Goal: Find specific page/section: Find specific page/section

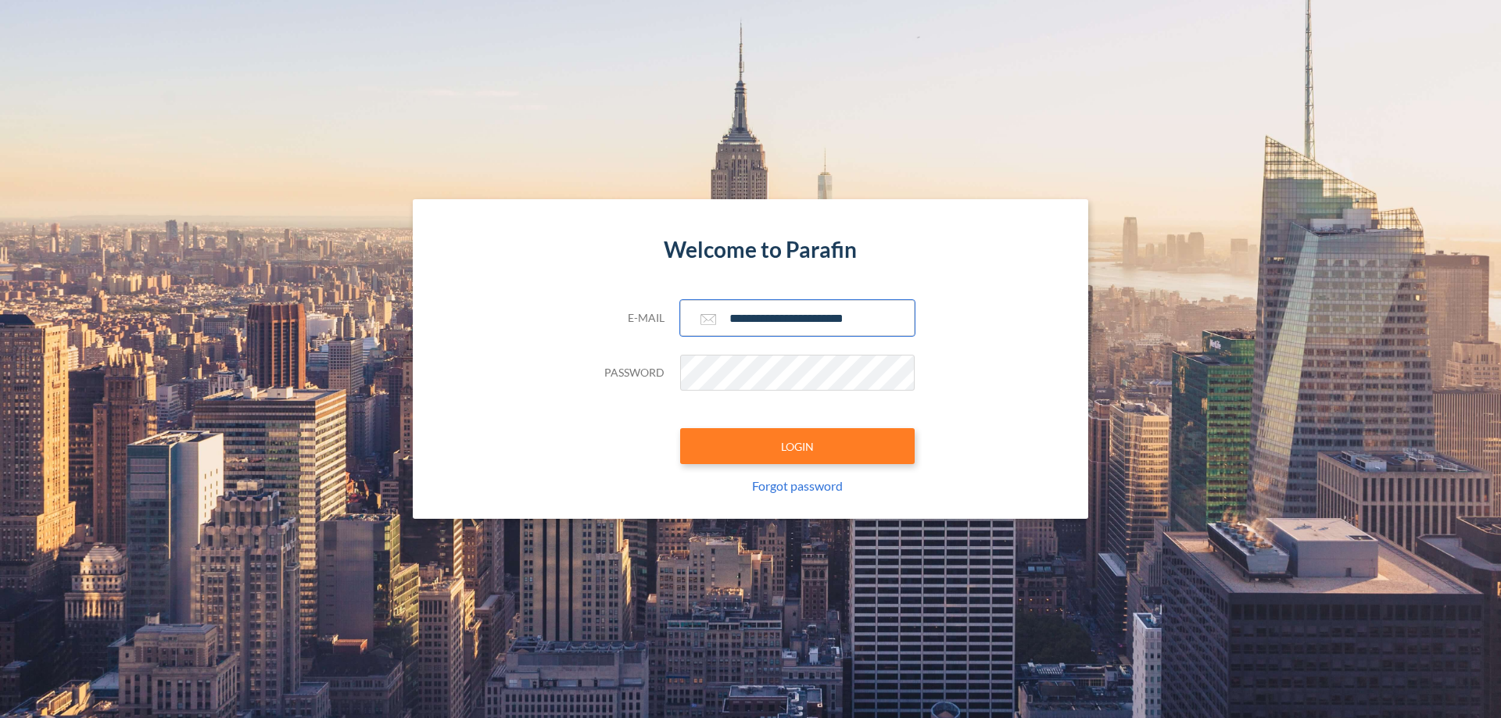
type input "**********"
click at [797, 446] on button "LOGIN" at bounding box center [797, 446] width 235 height 36
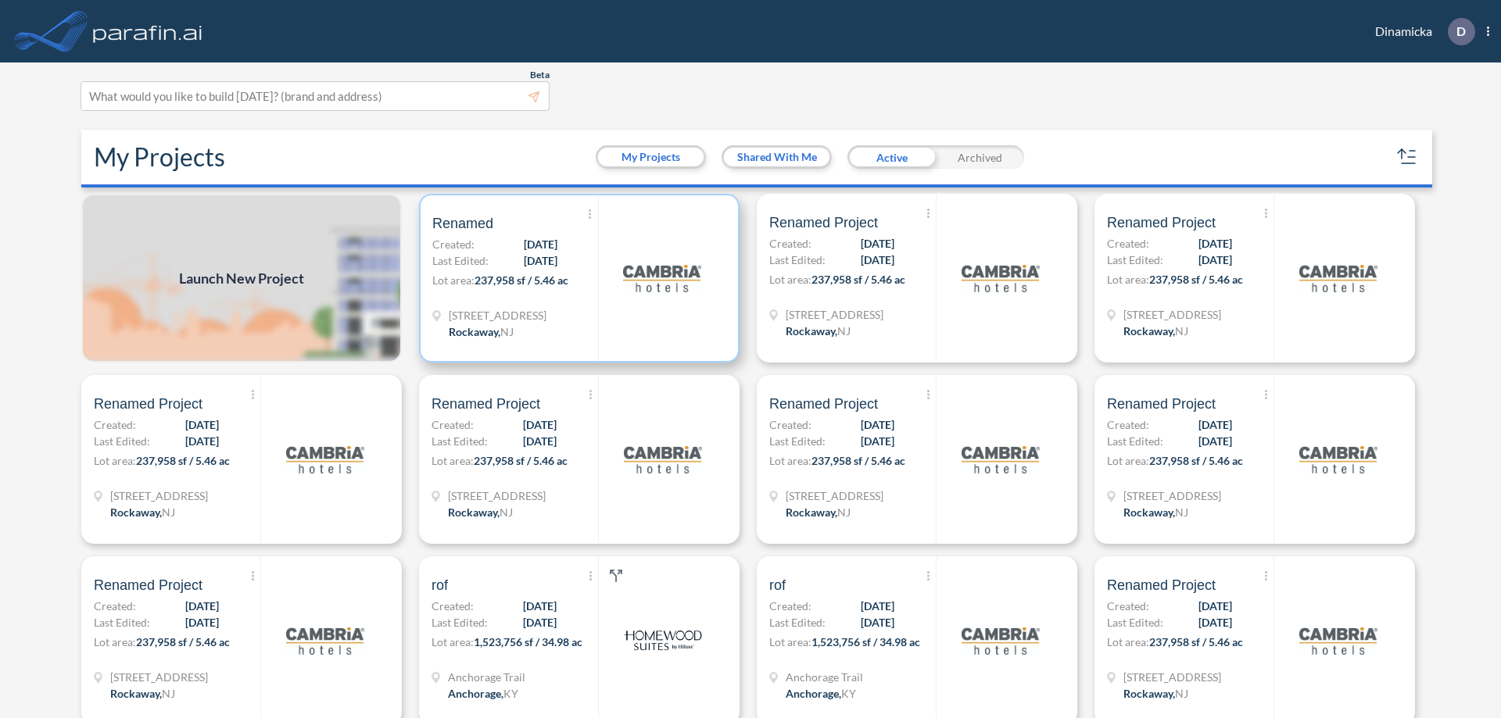
scroll to position [4, 0]
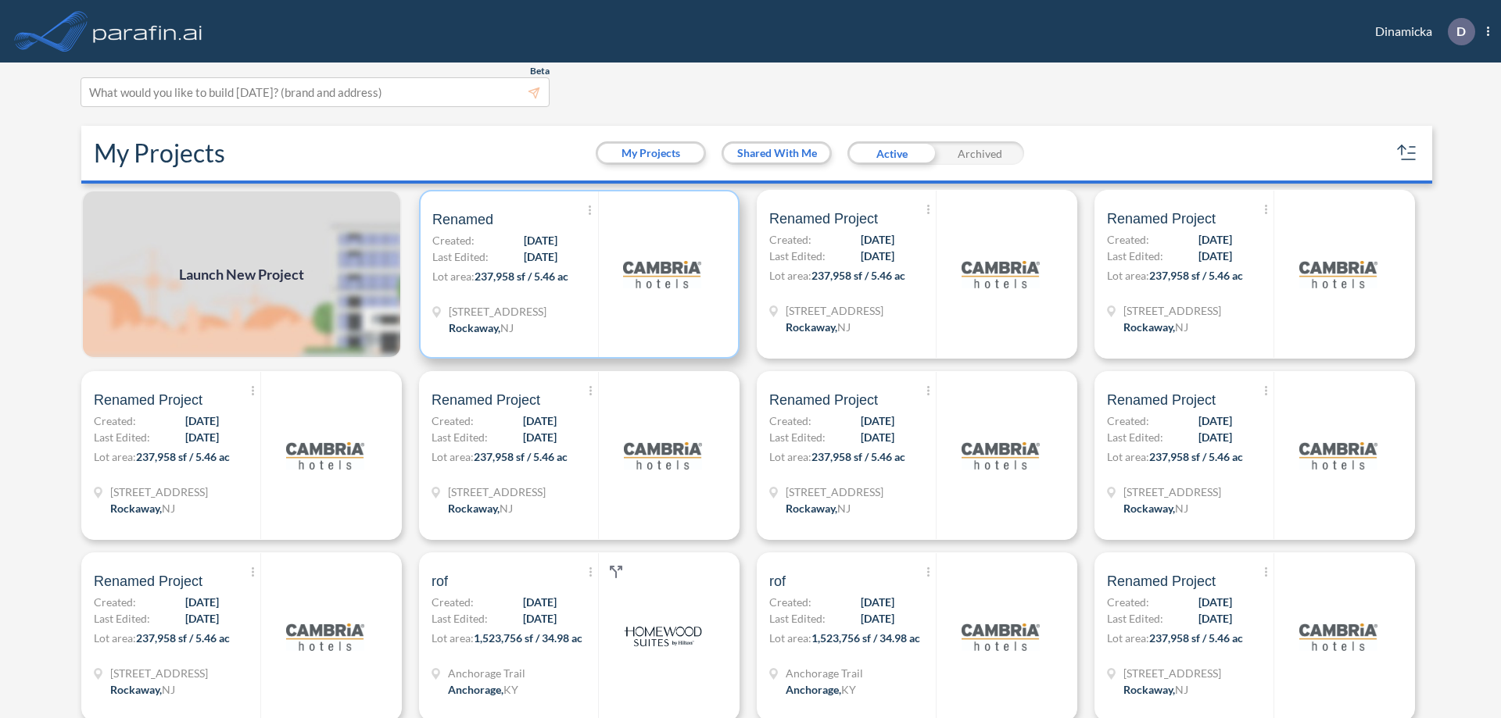
click at [576, 274] on p "Lot area: 237,958 sf / 5.46 ac" at bounding box center [515, 279] width 166 height 23
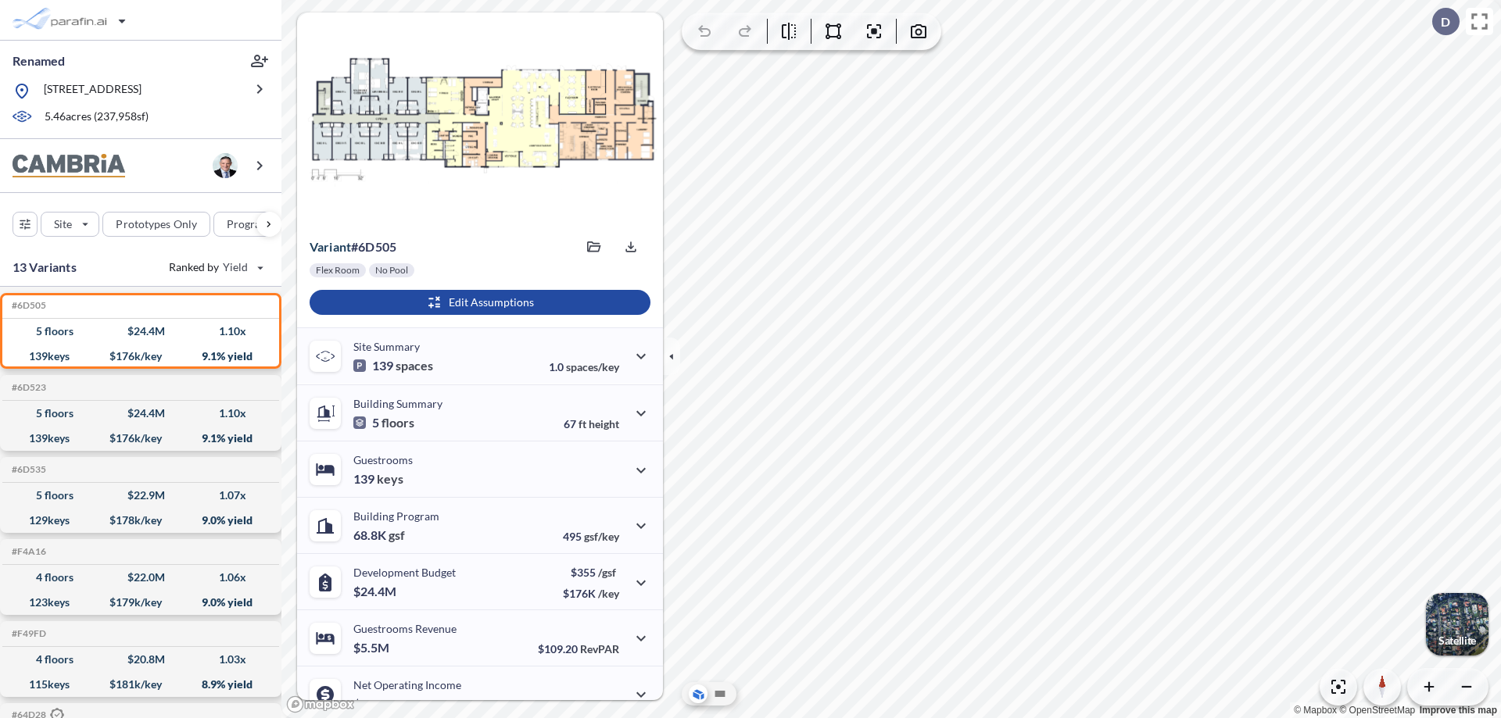
scroll to position [79, 0]
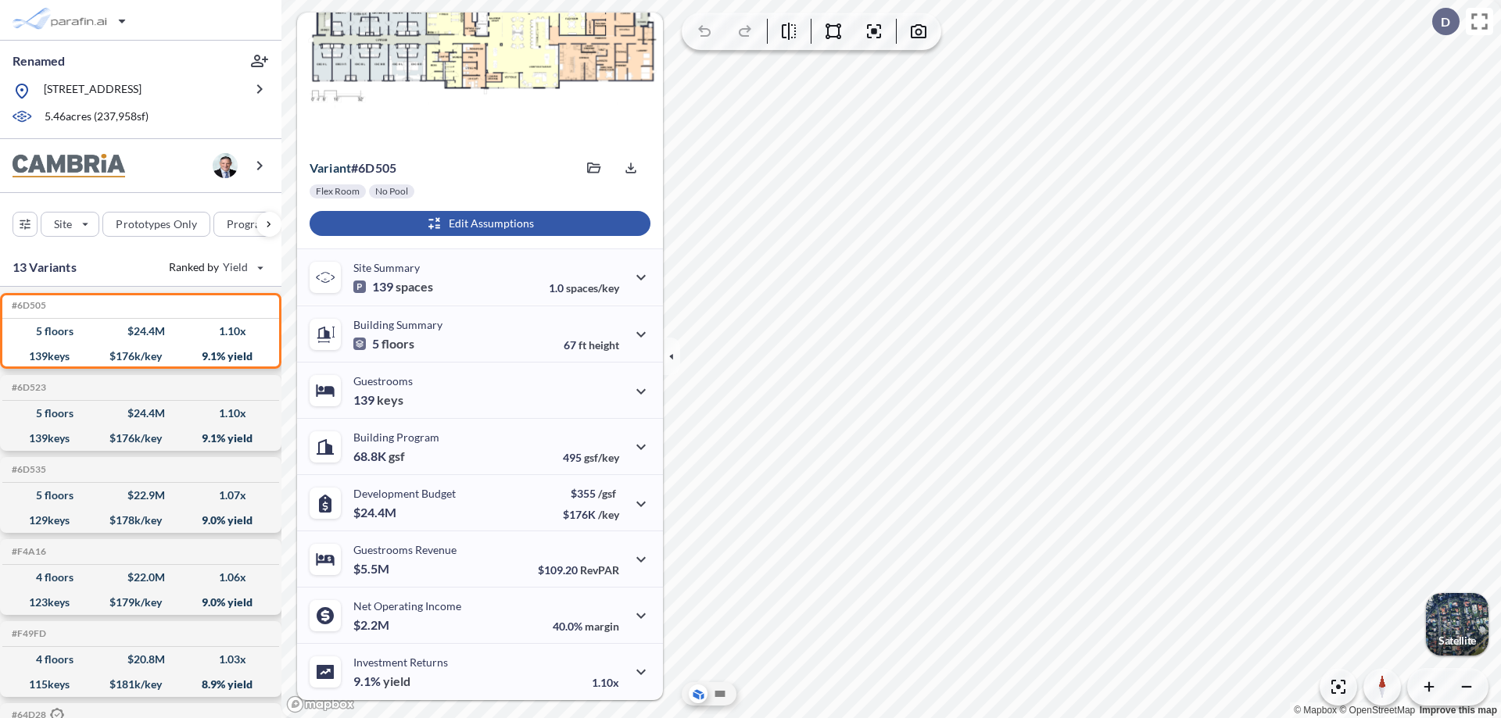
click at [478, 224] on div "button" at bounding box center [480, 223] width 341 height 25
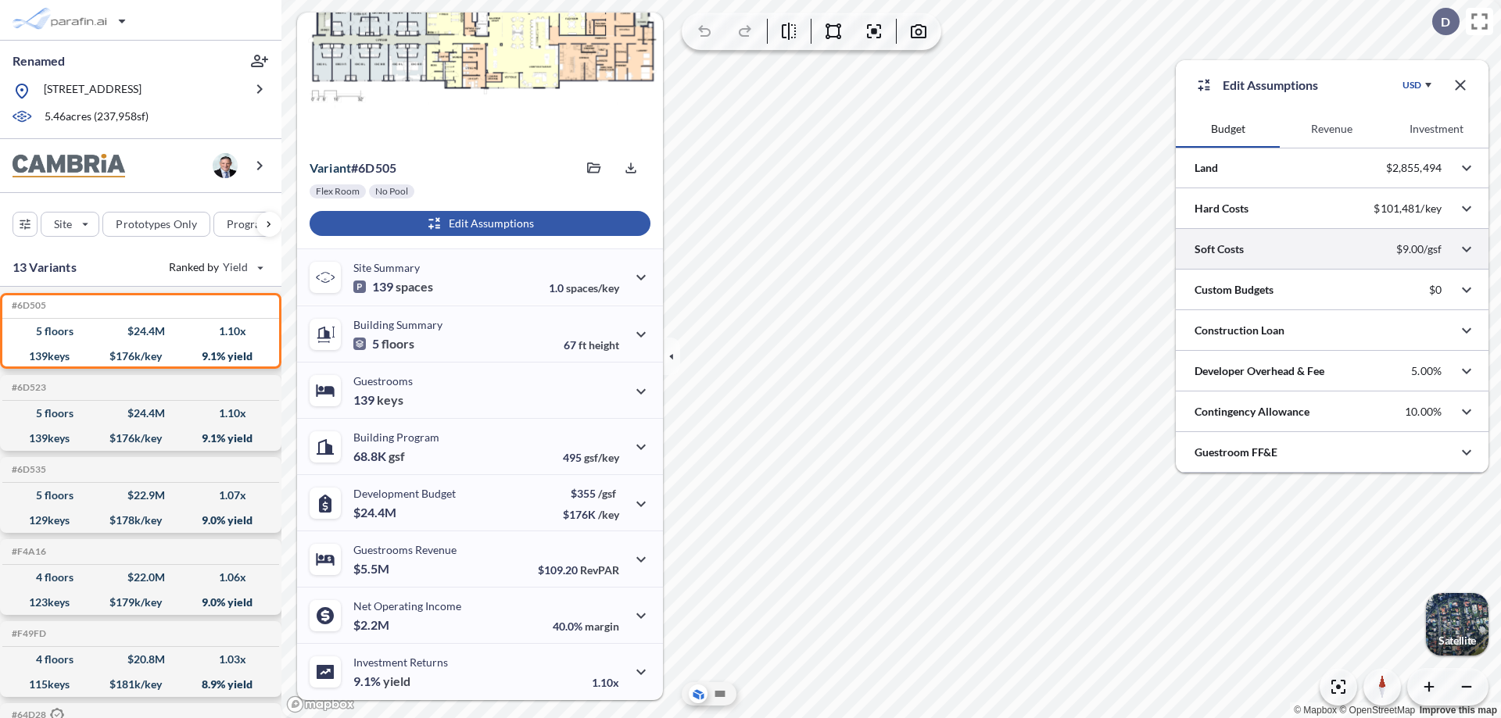
click at [1332, 249] on div at bounding box center [1332, 249] width 313 height 40
